Goal: Information Seeking & Learning: Compare options

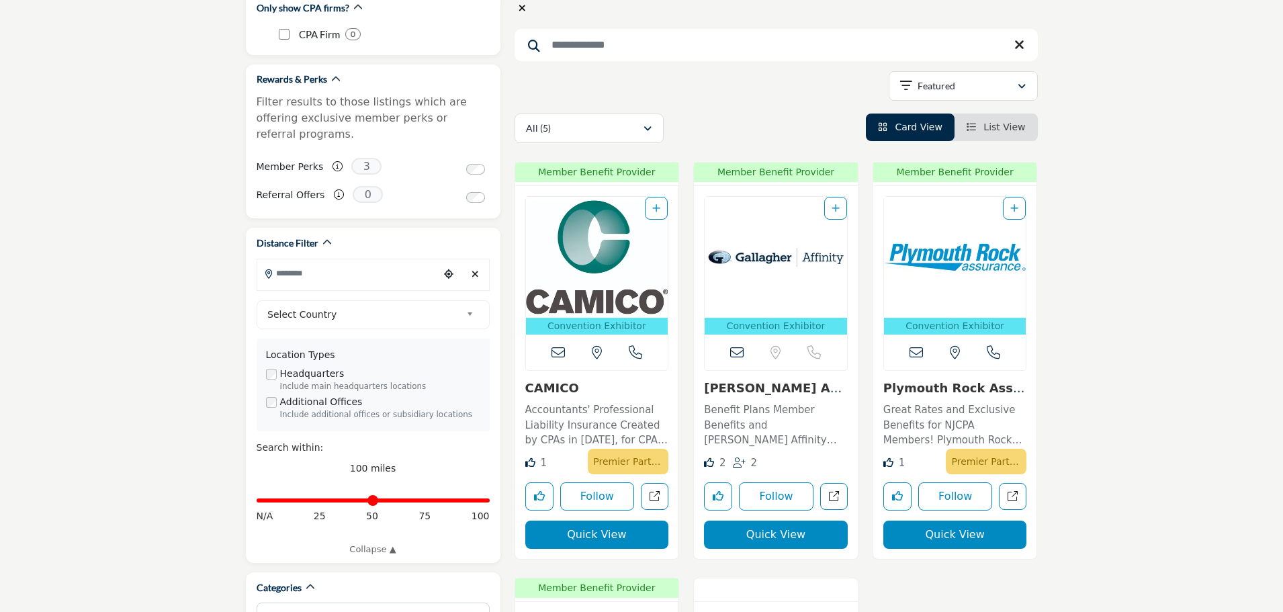
scroll to position [269, 0]
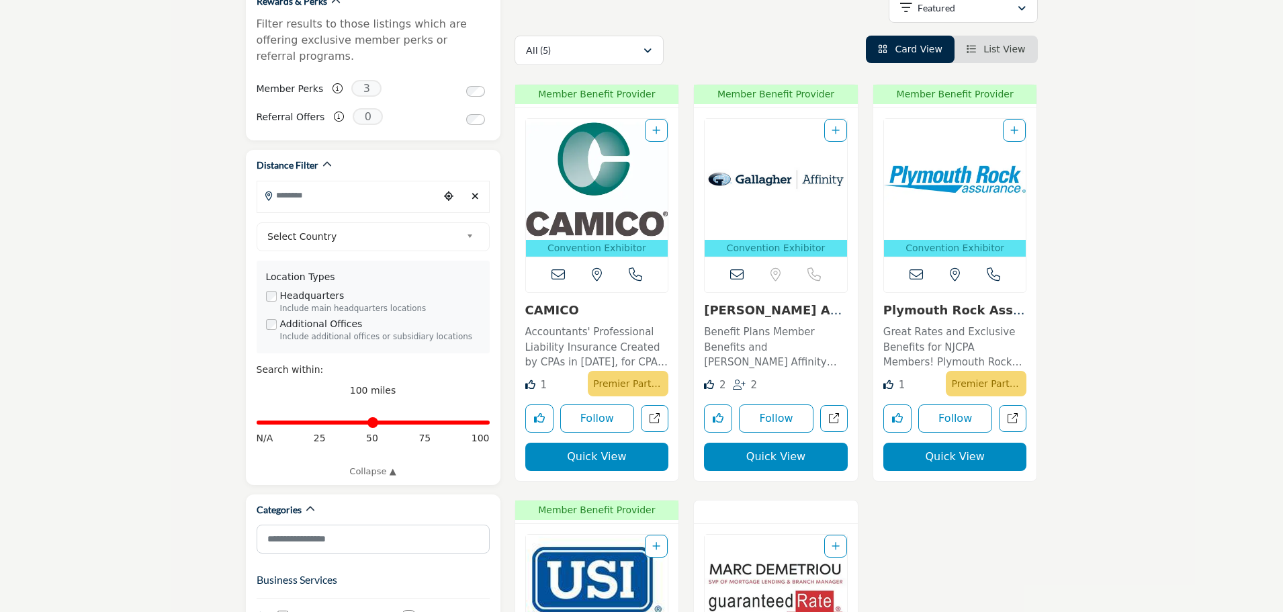
click at [776, 308] on link "Gallagher Affinity" at bounding box center [774, 317] width 140 height 29
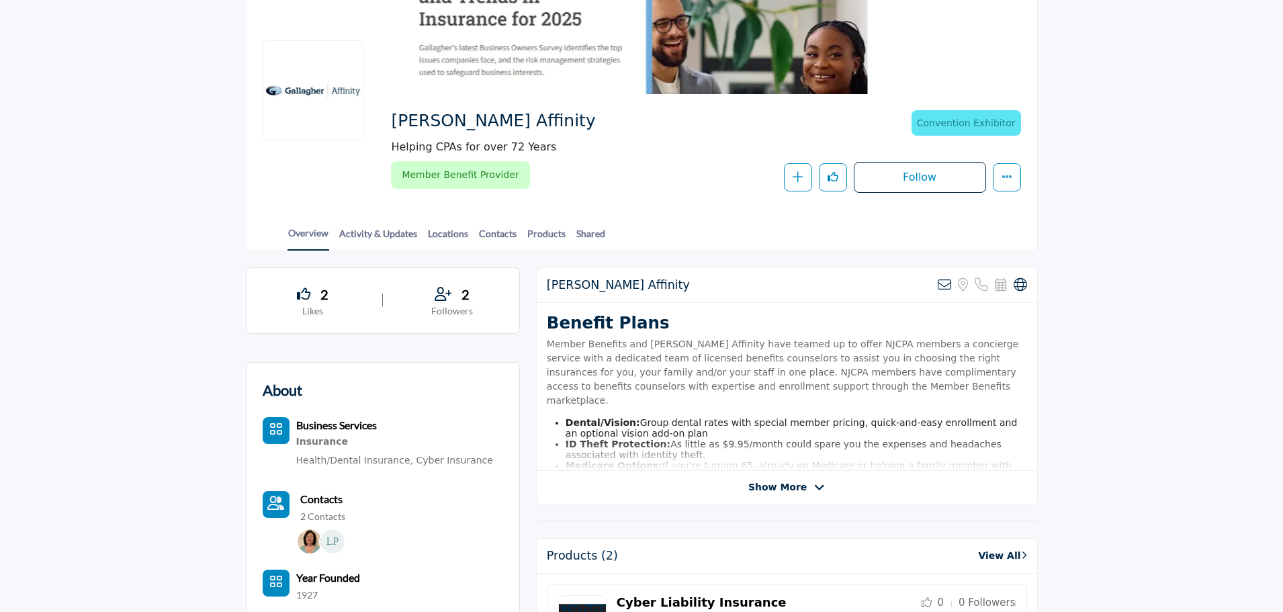
scroll to position [134, 0]
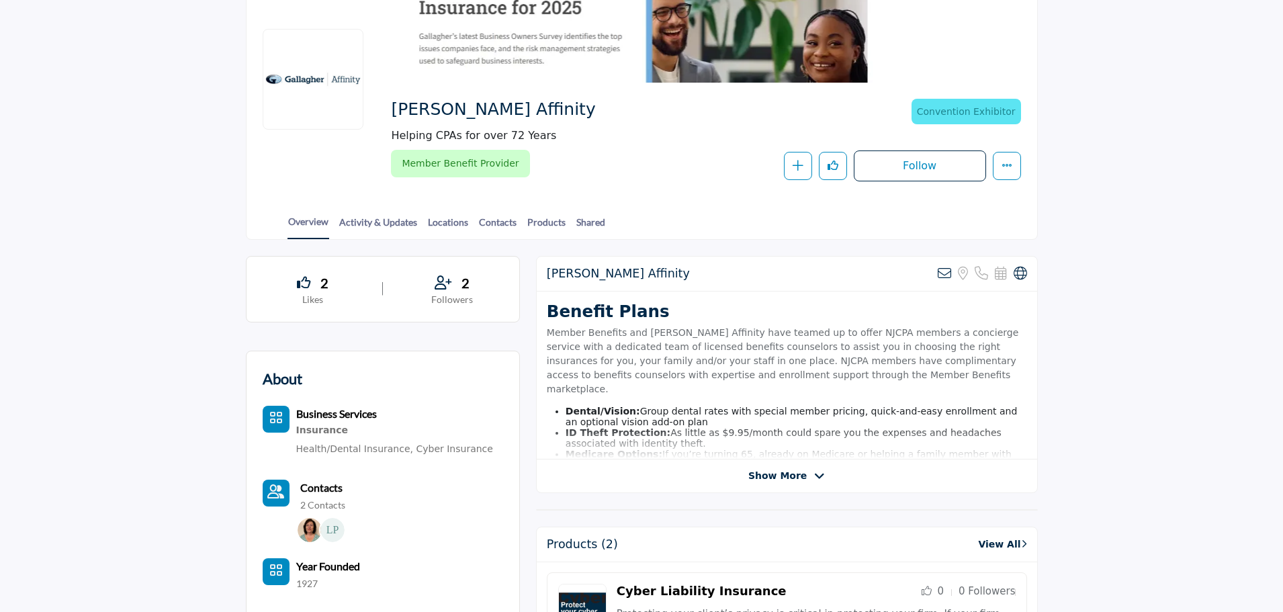
click at [777, 482] on span "Show More" at bounding box center [777, 476] width 58 height 14
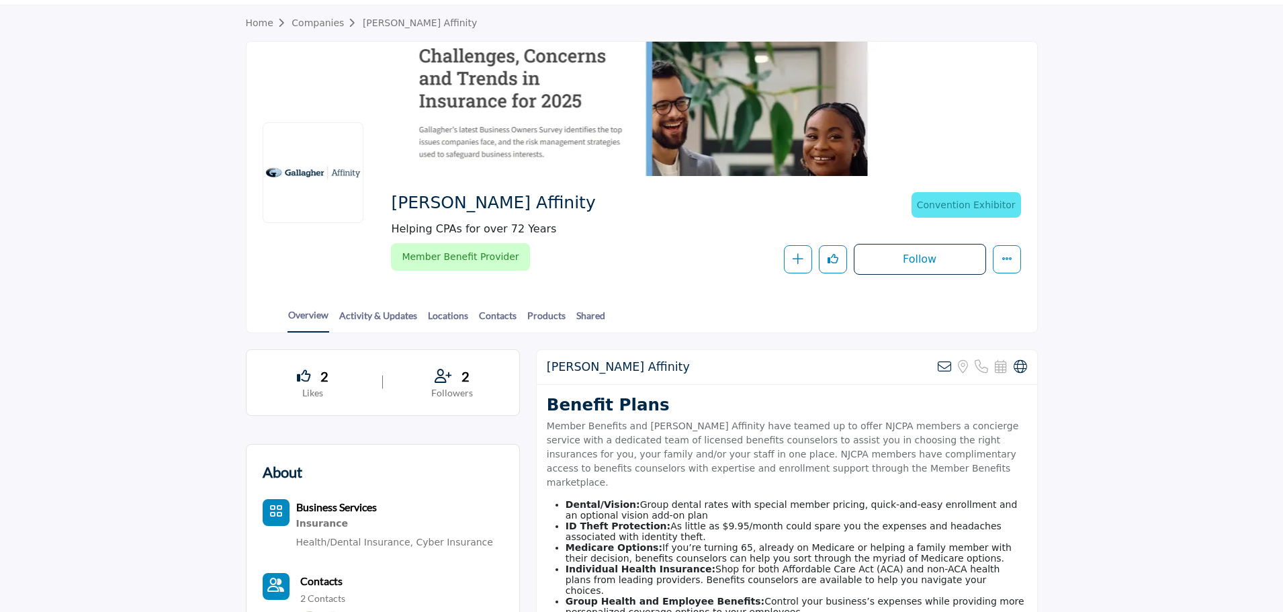
scroll to position [0, 0]
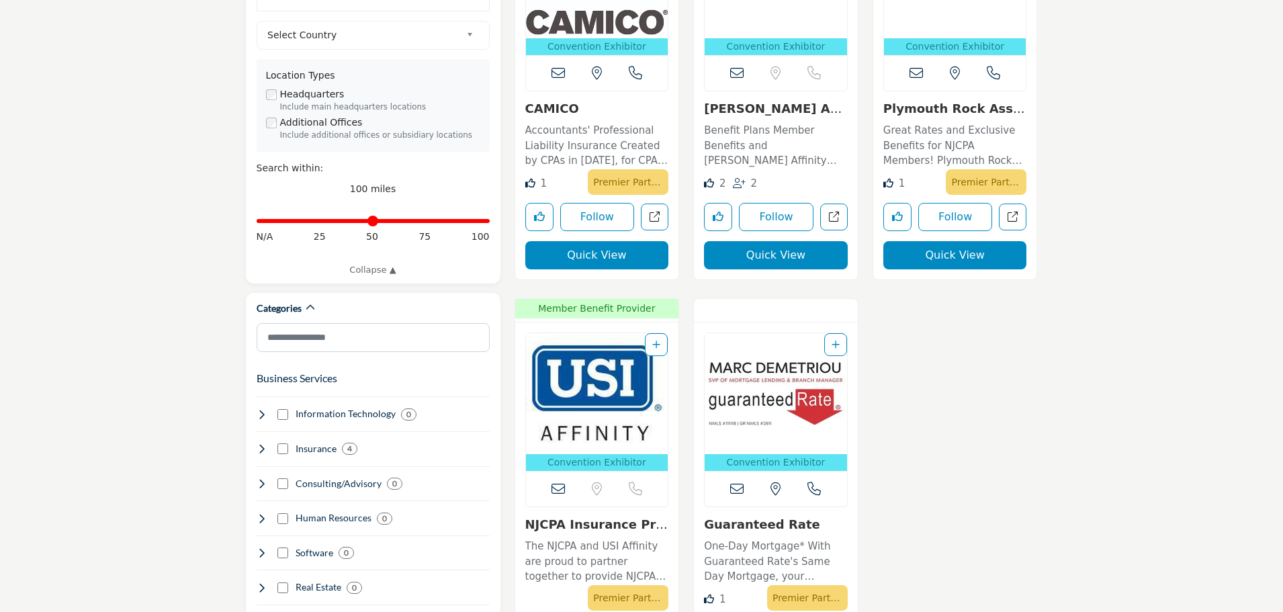
scroll to position [403, 0]
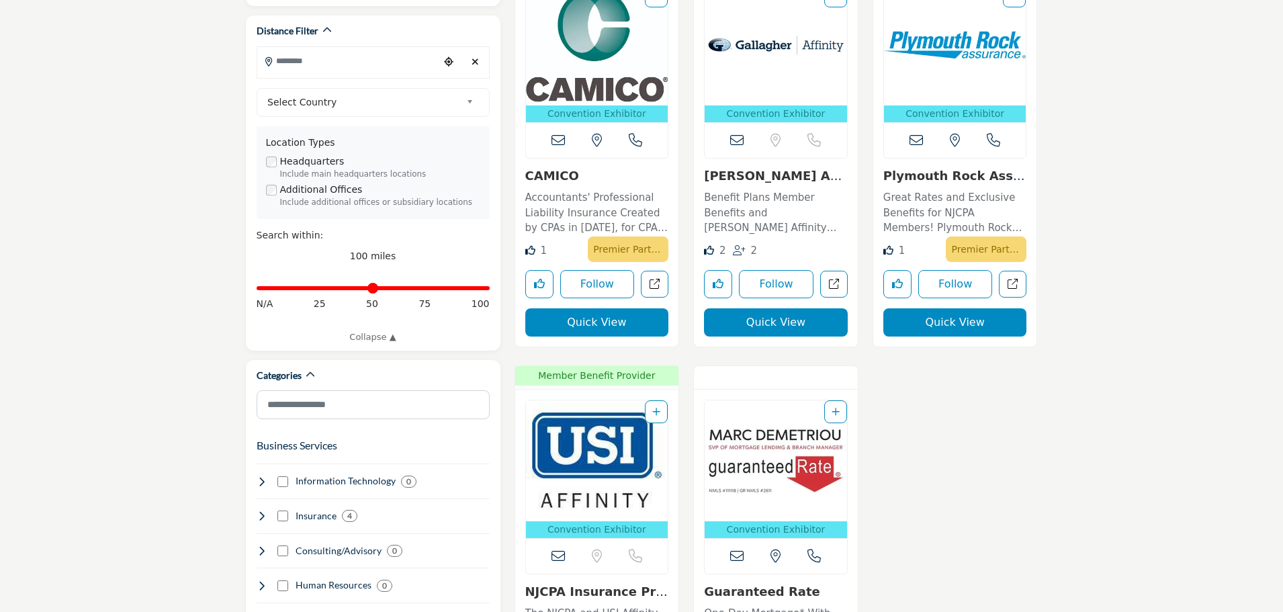
click at [949, 178] on link "Plymouth Rock Assura..." at bounding box center [955, 183] width 142 height 29
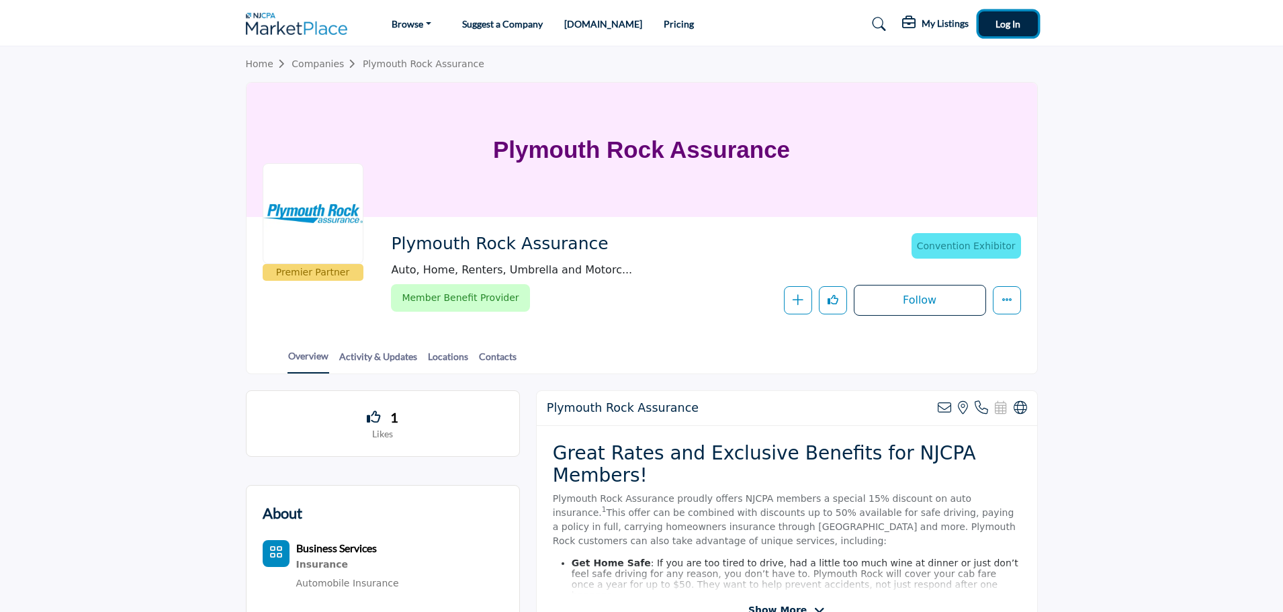
click at [1014, 30] on button "Log In" at bounding box center [1008, 23] width 59 height 25
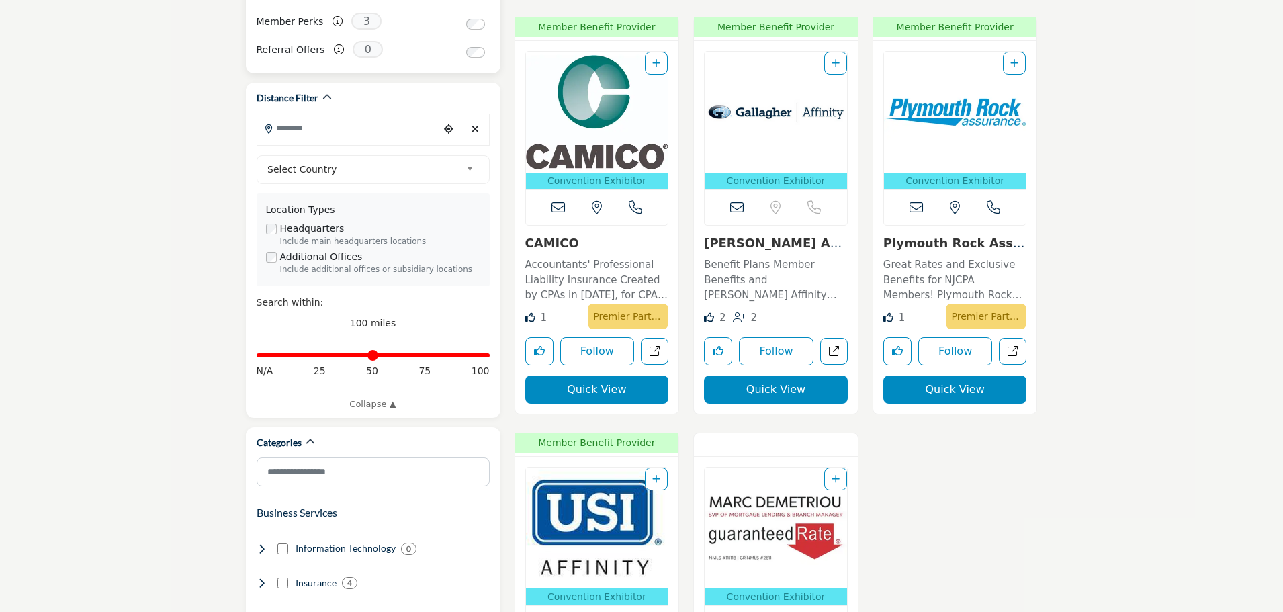
scroll to position [403, 0]
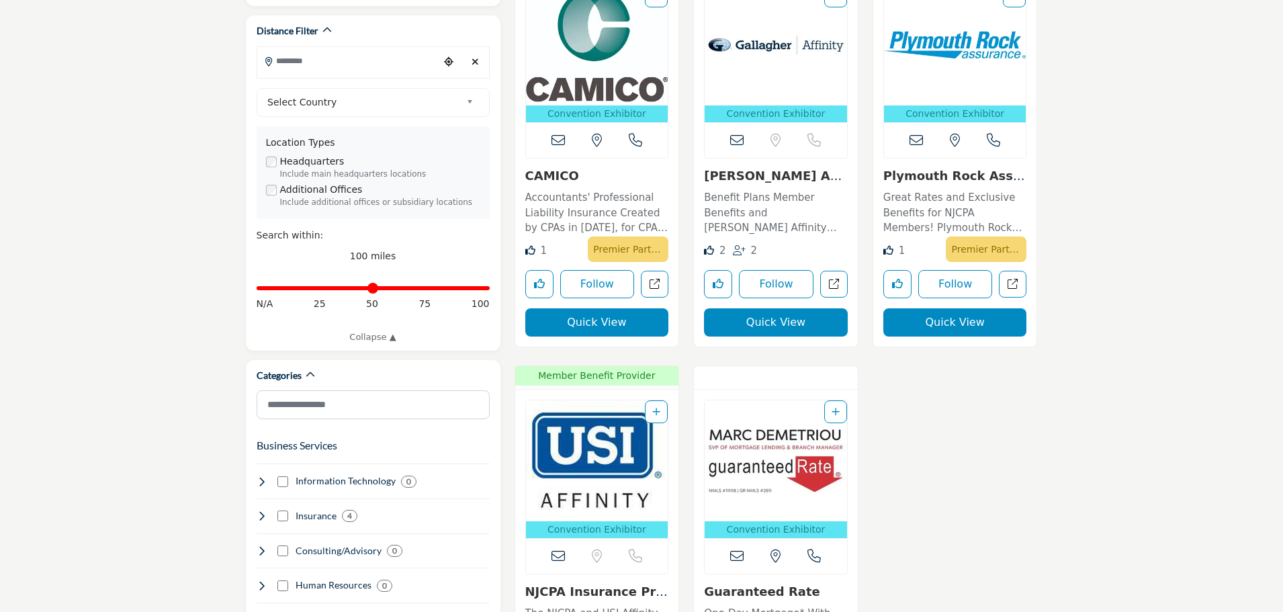
click at [941, 167] on div "Convention Exhibitor 2025 NJCPA Convention & Expo exhibitor Call Number" at bounding box center [955, 160] width 164 height 373
click at [942, 183] on link "Plymouth Rock Assura..." at bounding box center [955, 183] width 142 height 29
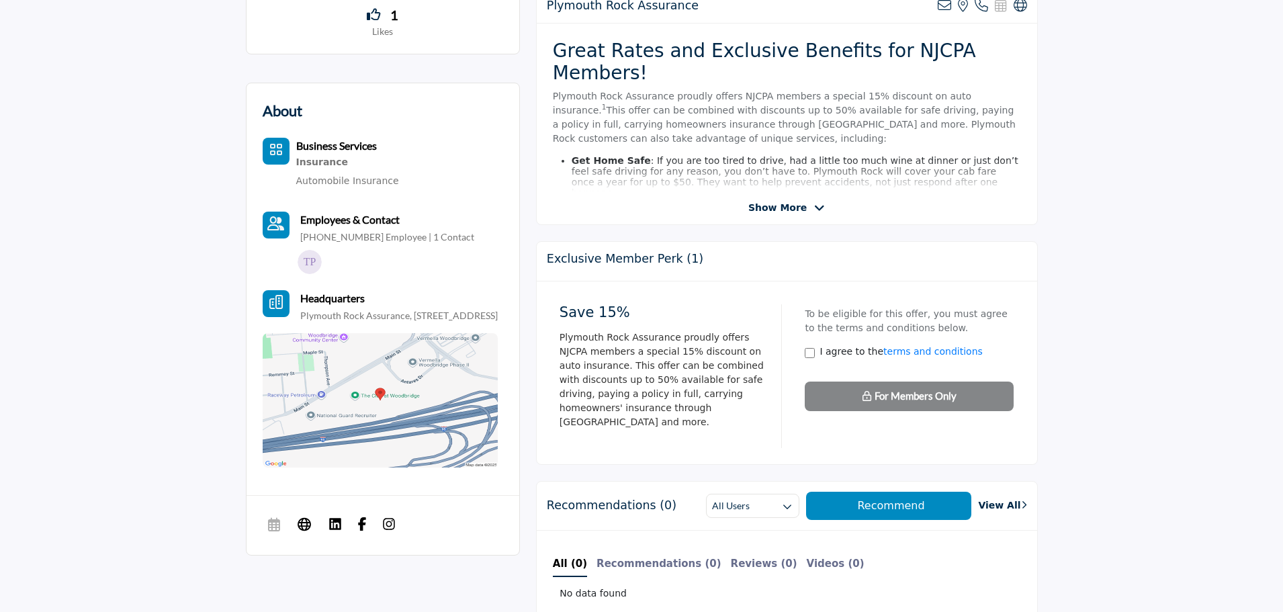
scroll to position [403, 0]
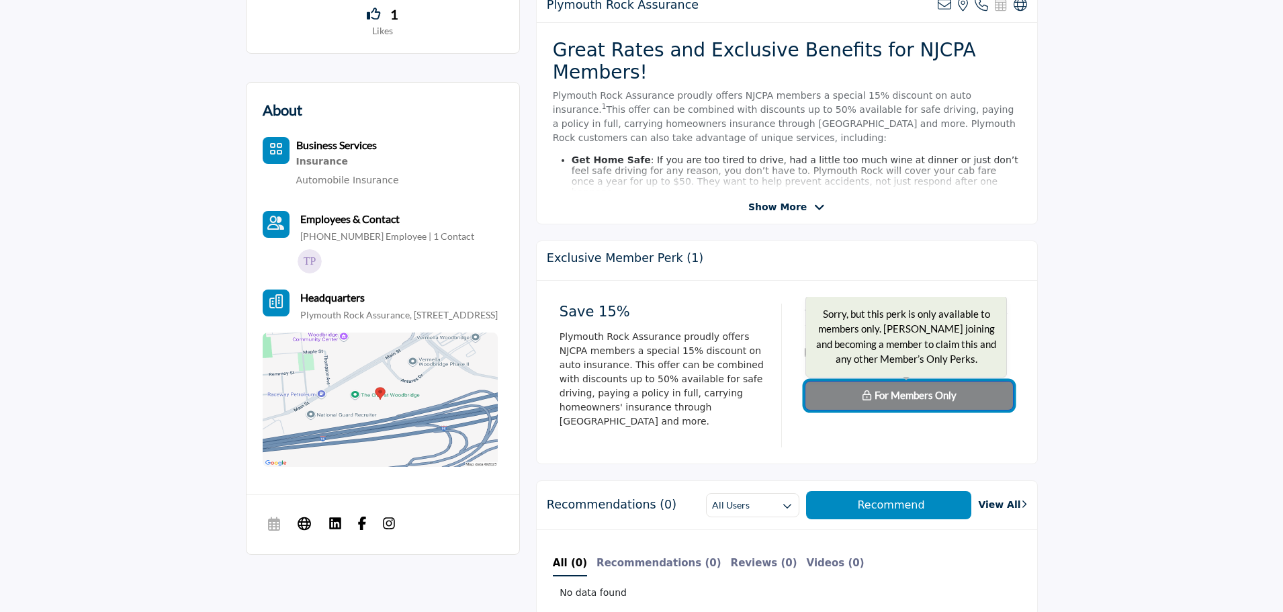
click at [896, 399] on span "For Members Only" at bounding box center [916, 395] width 82 height 12
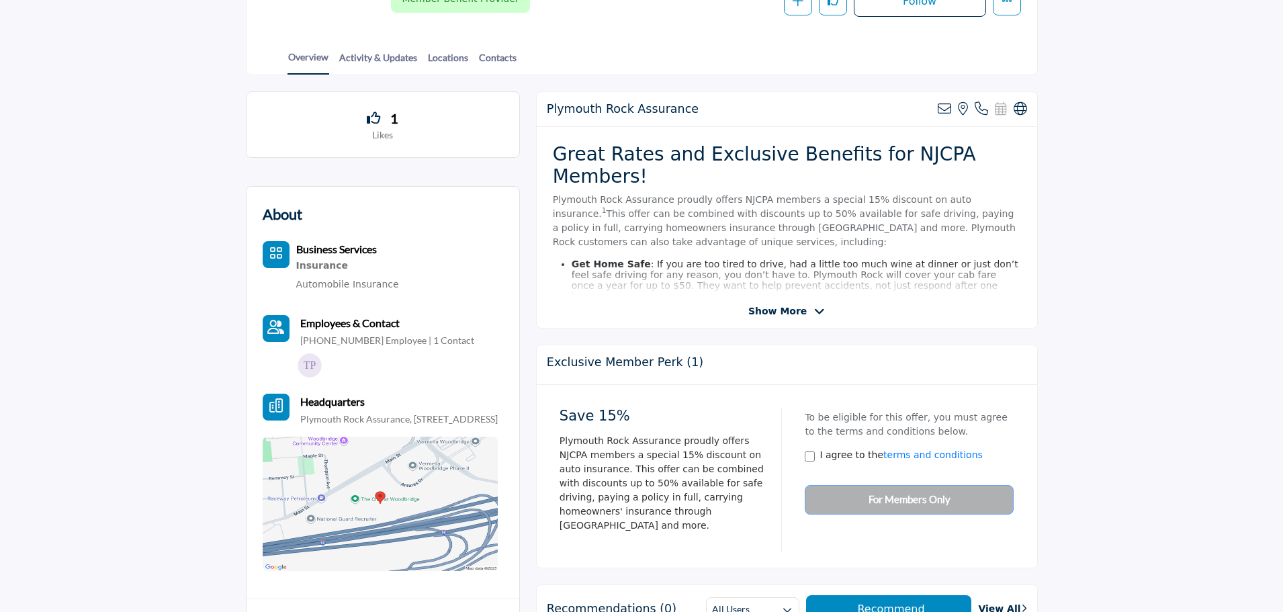
scroll to position [269, 0]
